Goal: Task Accomplishment & Management: Use online tool/utility

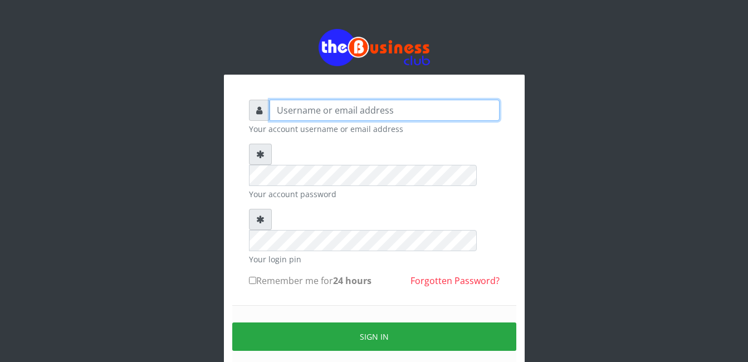
type input "[EMAIL_ADDRESS][DOMAIN_NAME]"
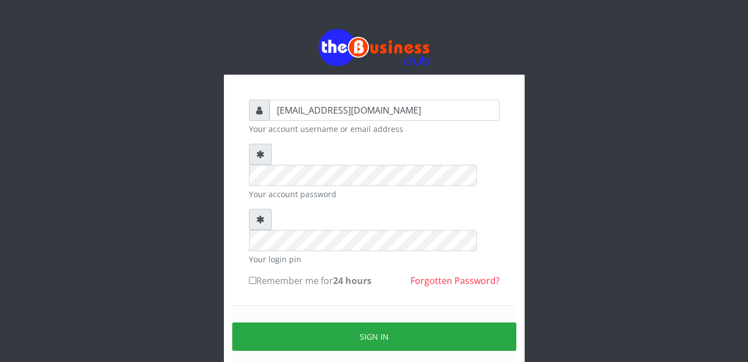
click at [255, 277] on input "Remember me for 24 hours" at bounding box center [252, 280] width 7 height 7
checkbox input "true"
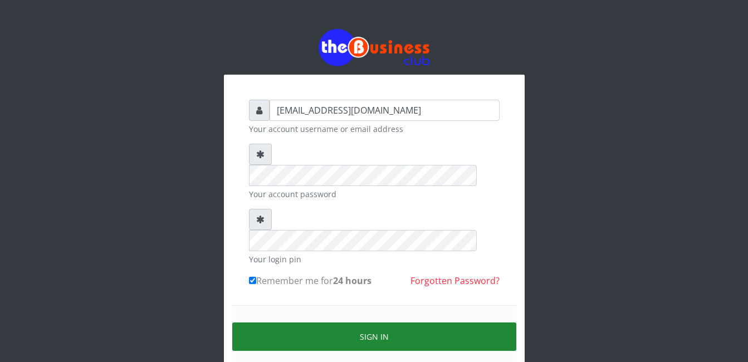
click at [364, 323] on button "Sign in" at bounding box center [374, 337] width 284 height 28
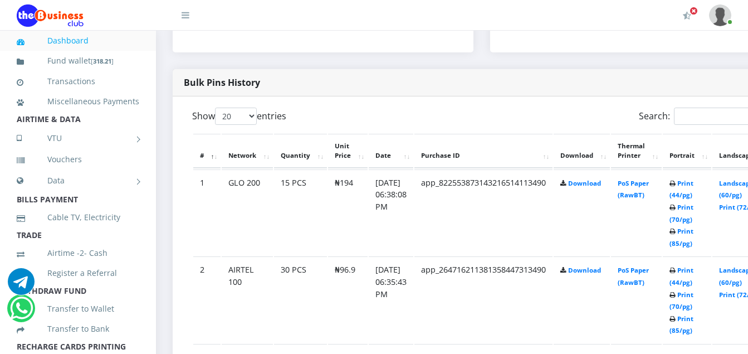
scroll to position [557, 0]
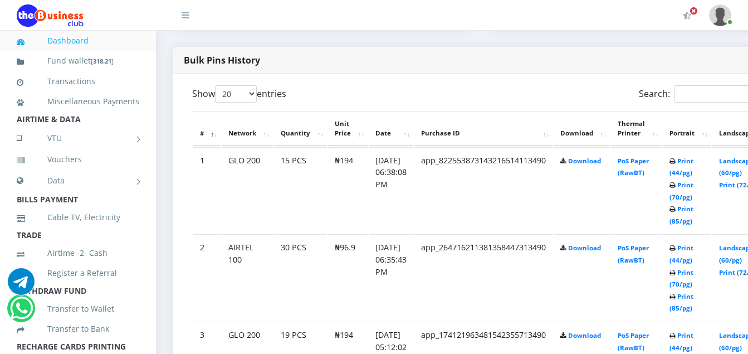
click at [676, 295] on icon at bounding box center [673, 297] width 6 height 7
click at [694, 297] on link "Print (85/pg)" at bounding box center [682, 302] width 24 height 21
click at [694, 208] on link "Print (85/pg)" at bounding box center [682, 214] width 24 height 21
